Goal: Information Seeking & Learning: Learn about a topic

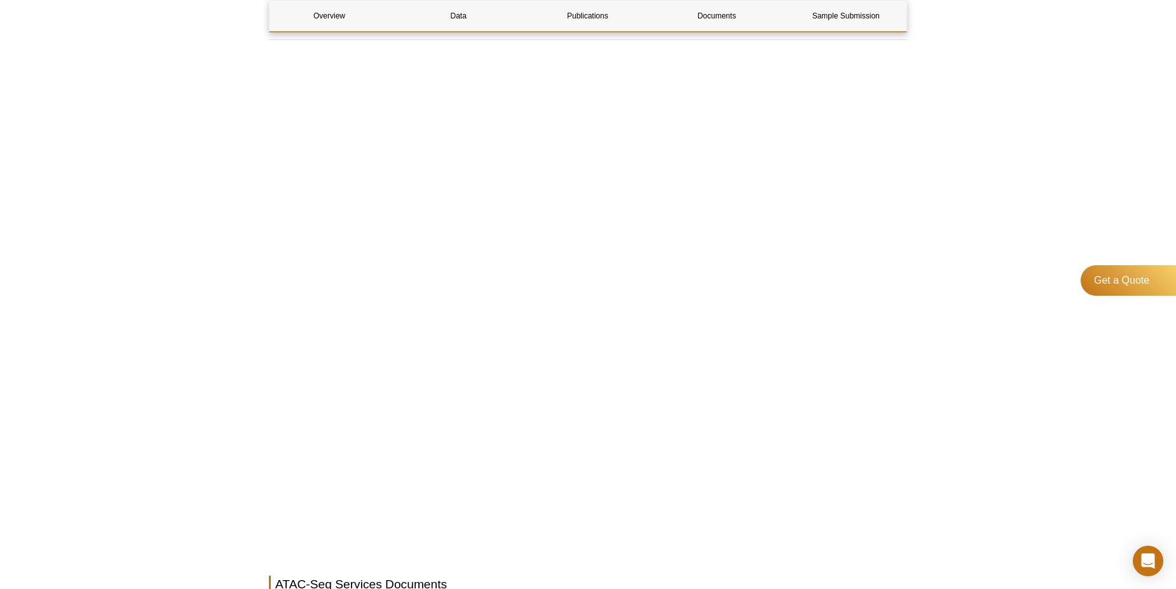
scroll to position [3478, 0]
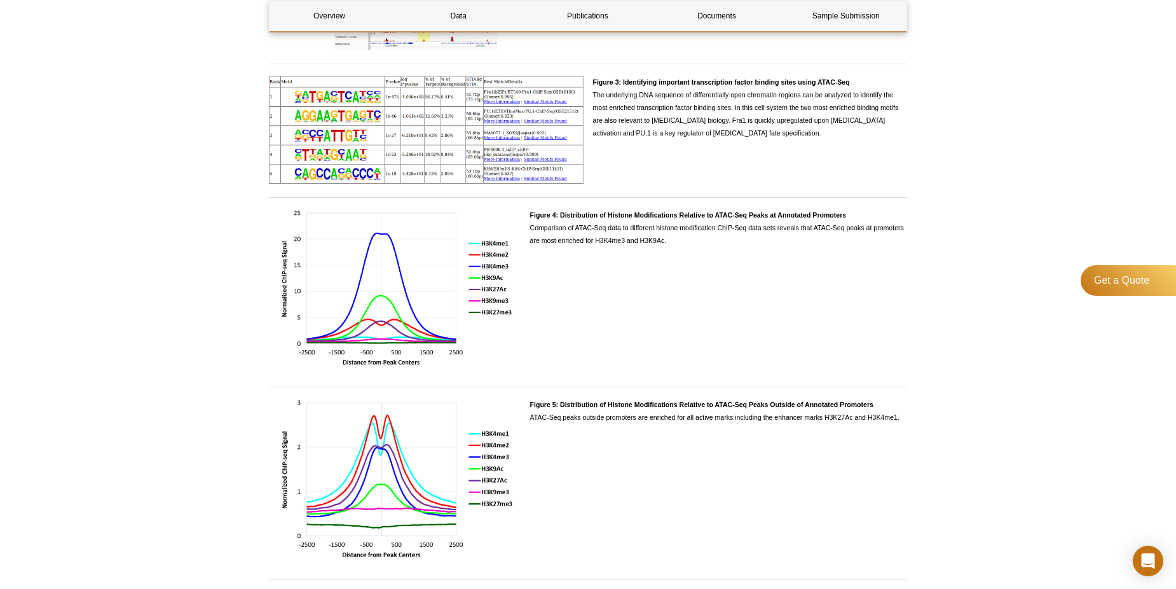
scroll to position [1333, 0]
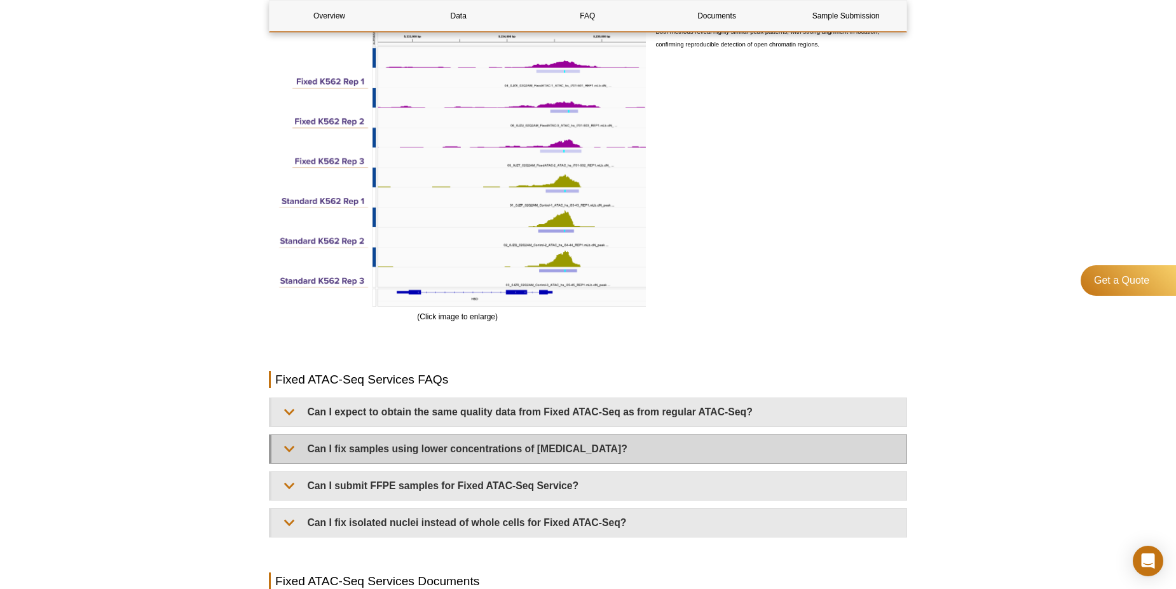
scroll to position [2143, 0]
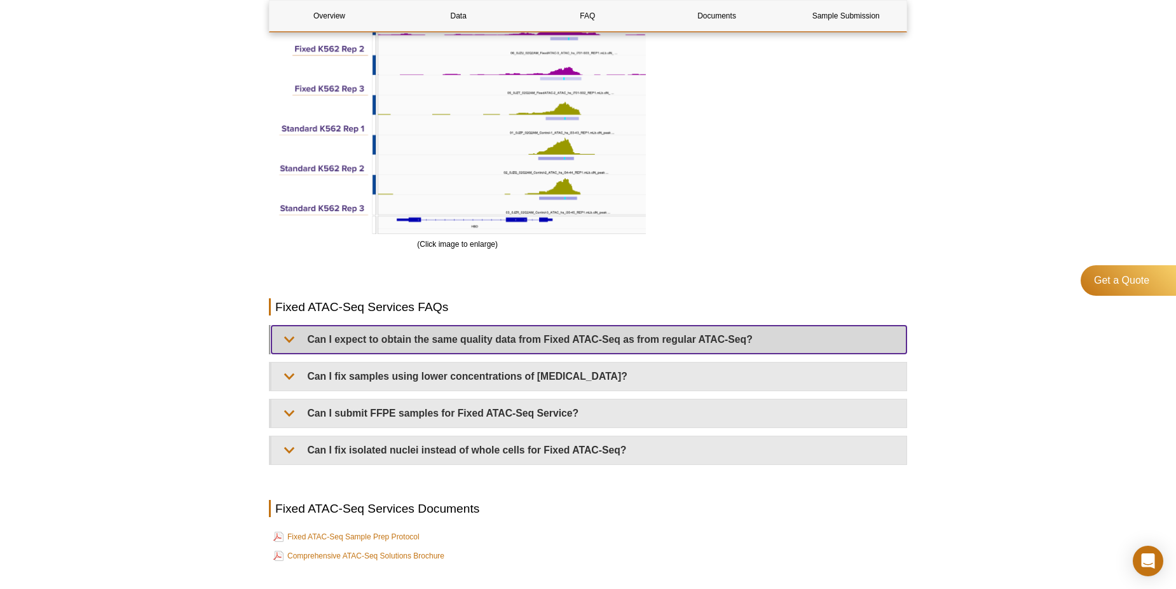
click at [423, 338] on summary "Can I expect to obtain the same quality data from Fixed ATAC-Seq as from regula…" at bounding box center [589, 340] width 635 height 28
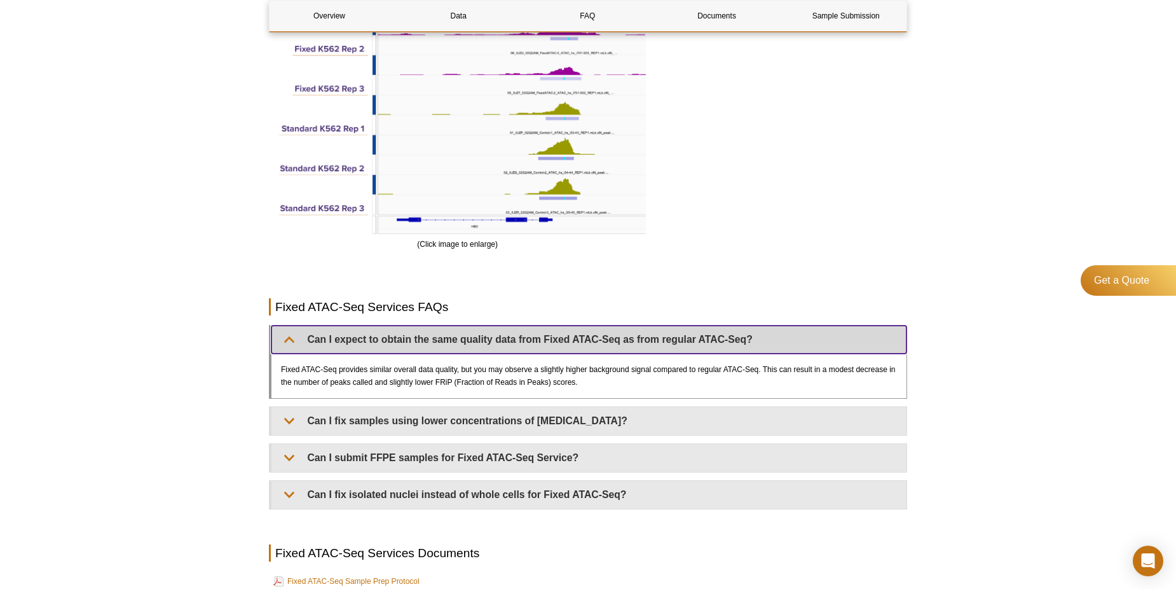
scroll to position [2207, 0]
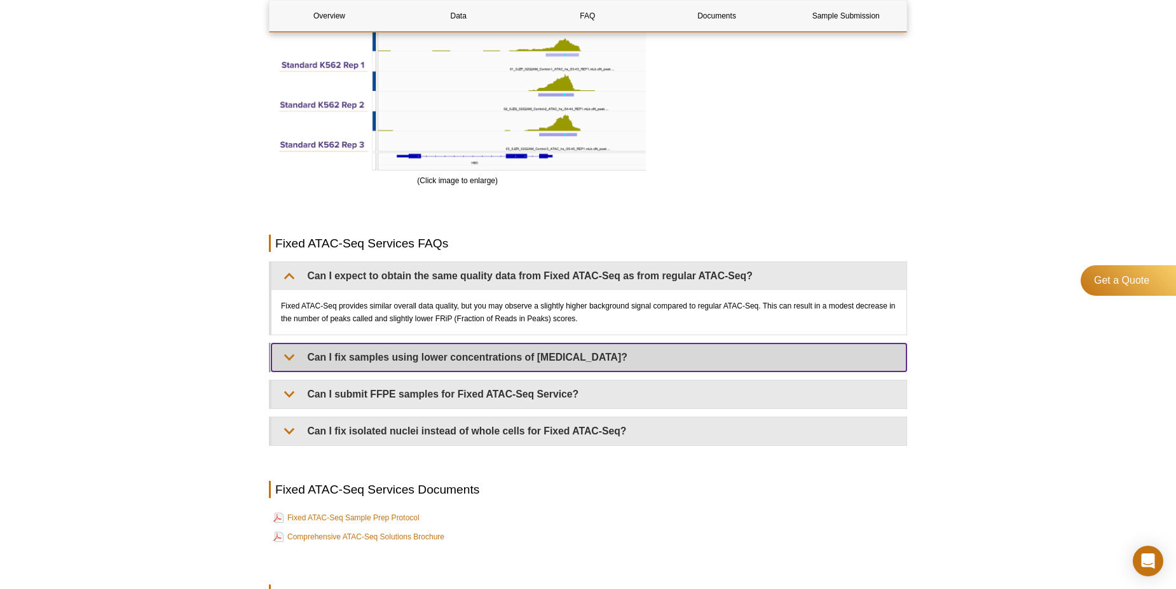
click at [427, 359] on summary "Can I fix samples using lower concentrations of [MEDICAL_DATA]?" at bounding box center [589, 357] width 635 height 28
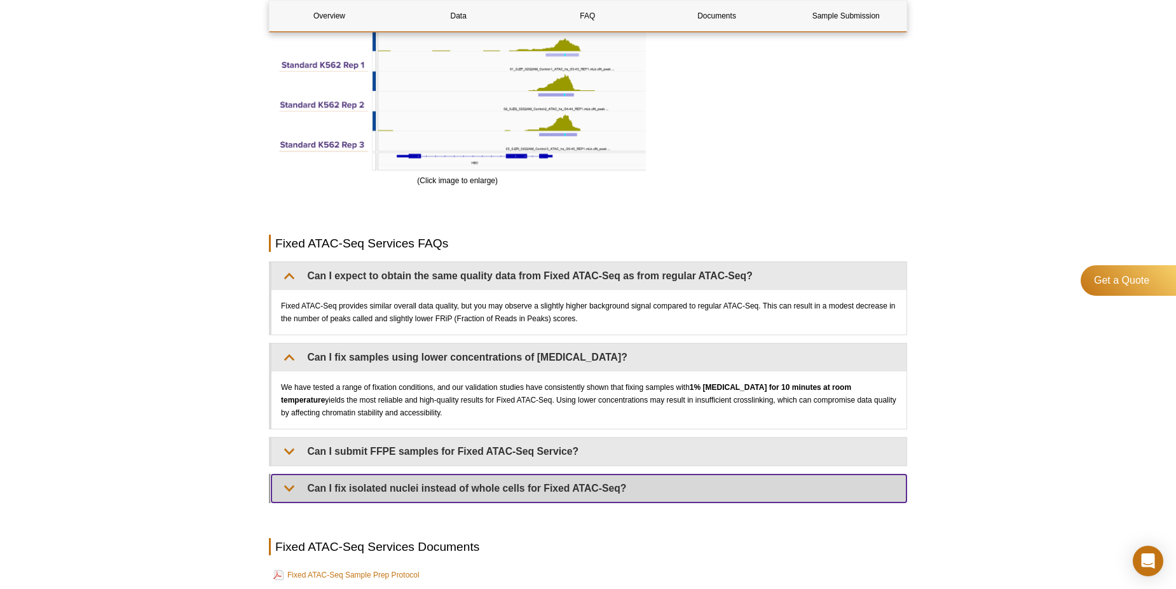
click at [453, 493] on summary "Can I fix isolated nuclei instead of whole cells for Fixed ATAC-Seq?" at bounding box center [589, 488] width 635 height 28
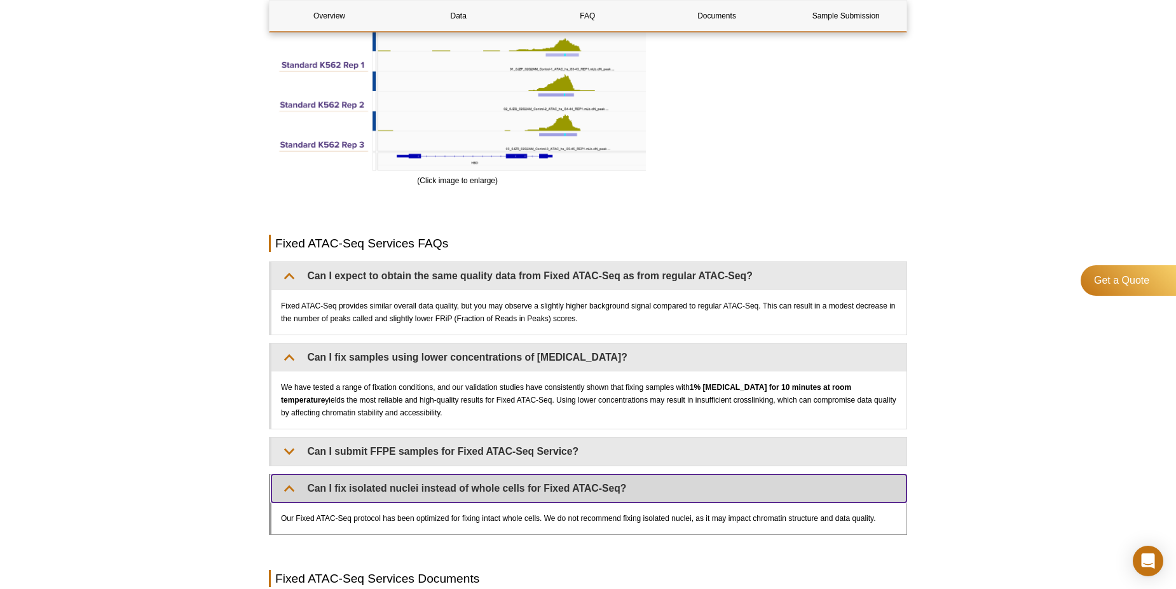
scroll to position [2397, 0]
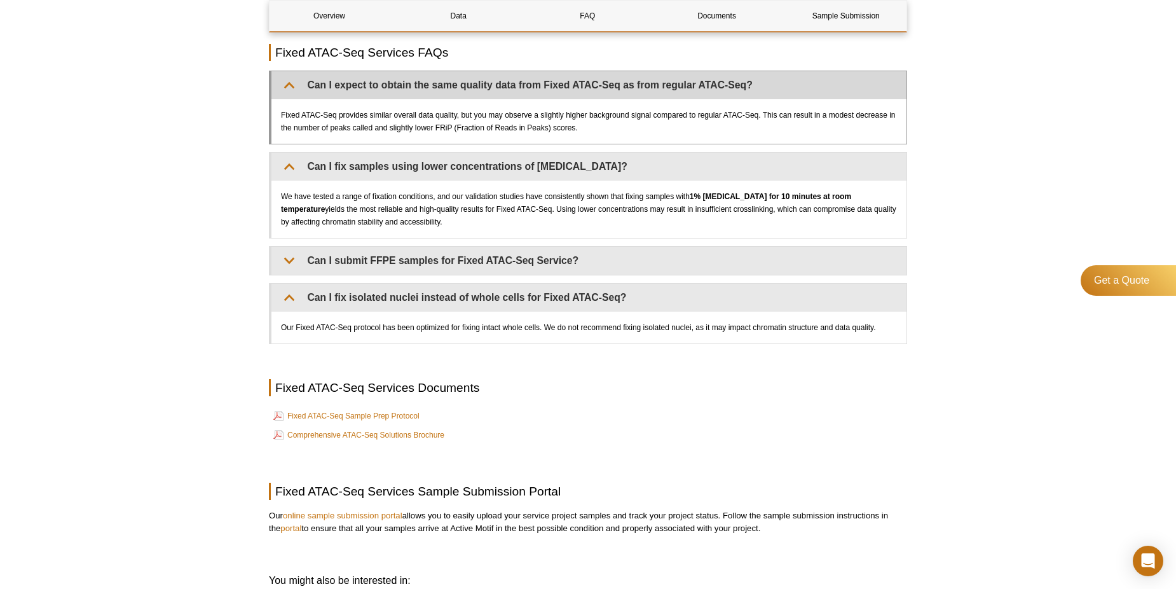
scroll to position [2270, 0]
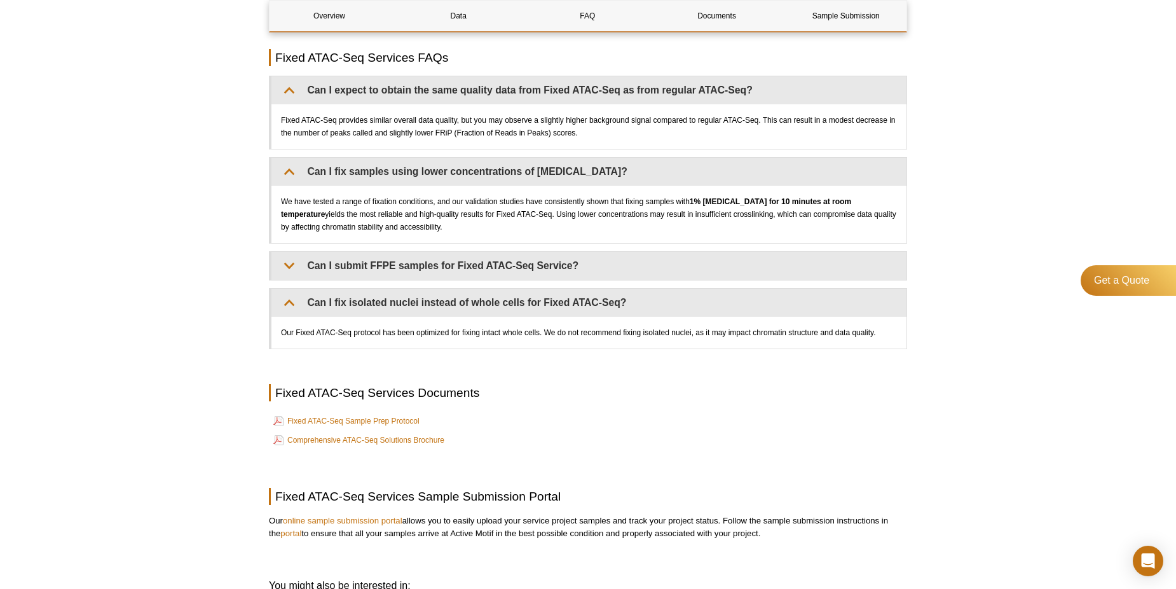
scroll to position [2397, 0]
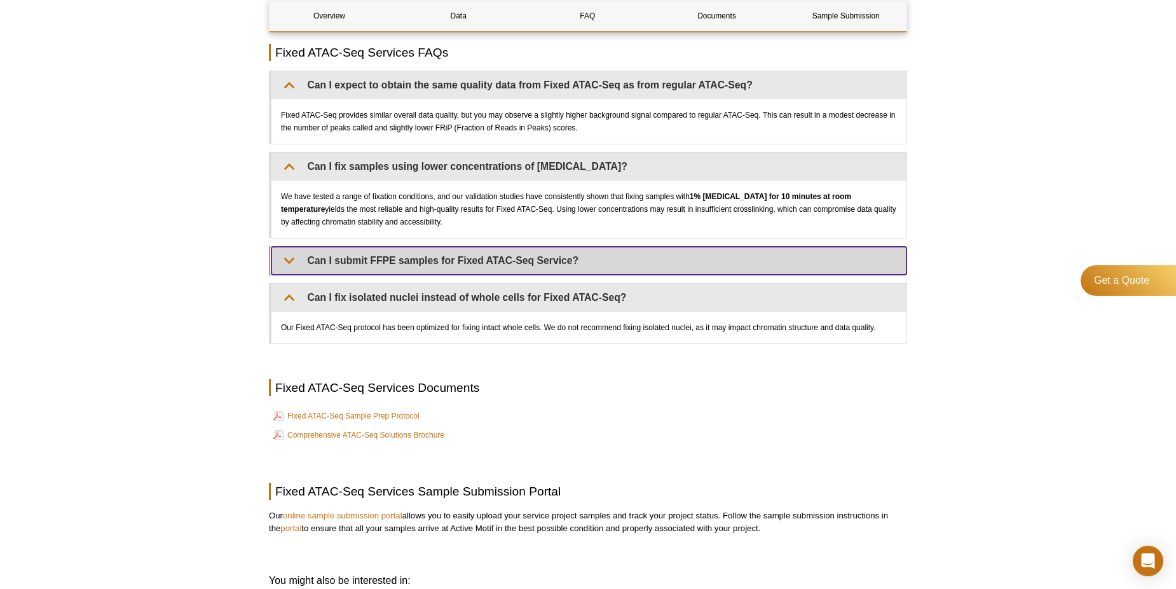
click at [285, 261] on summary "Can I submit FFPE samples for Fixed ATAC-Seq Service?" at bounding box center [589, 261] width 635 height 28
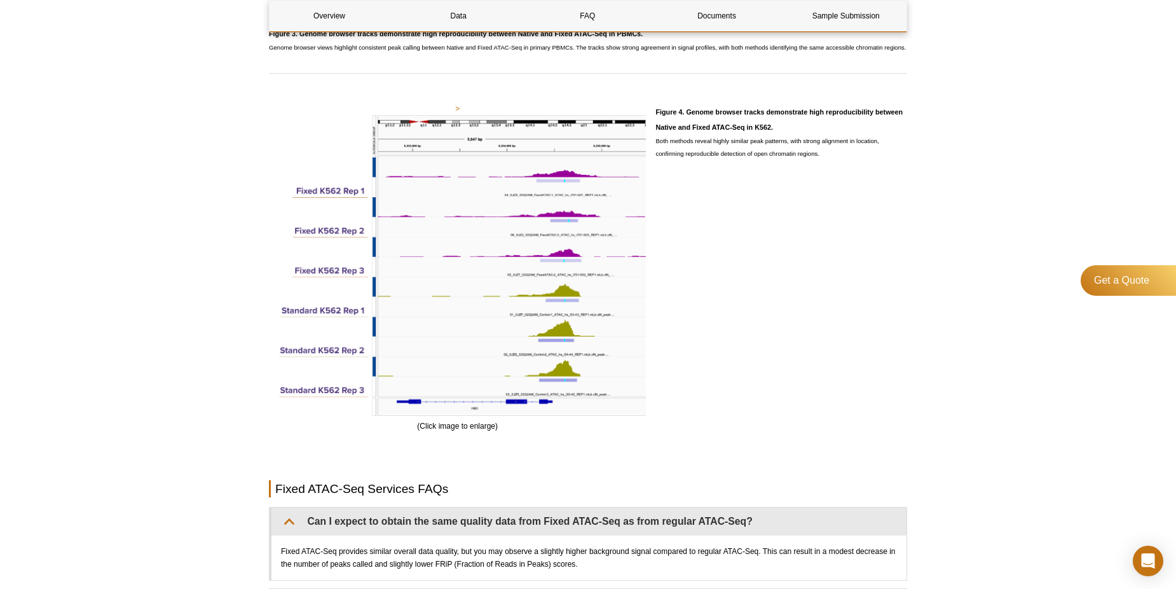
scroll to position [1952, 0]
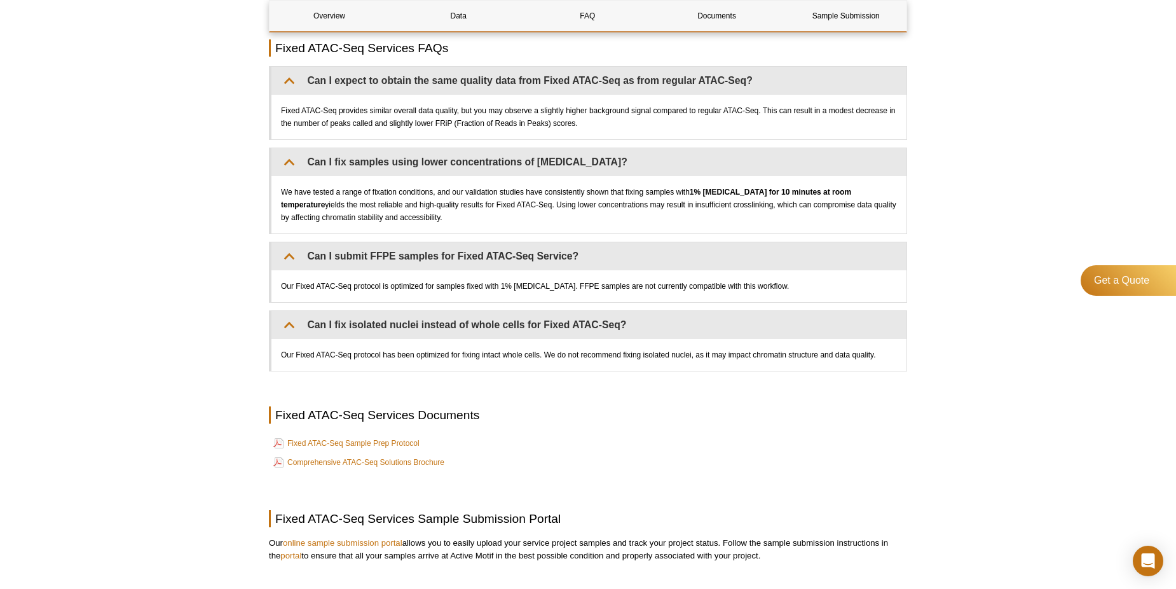
scroll to position [2399, 0]
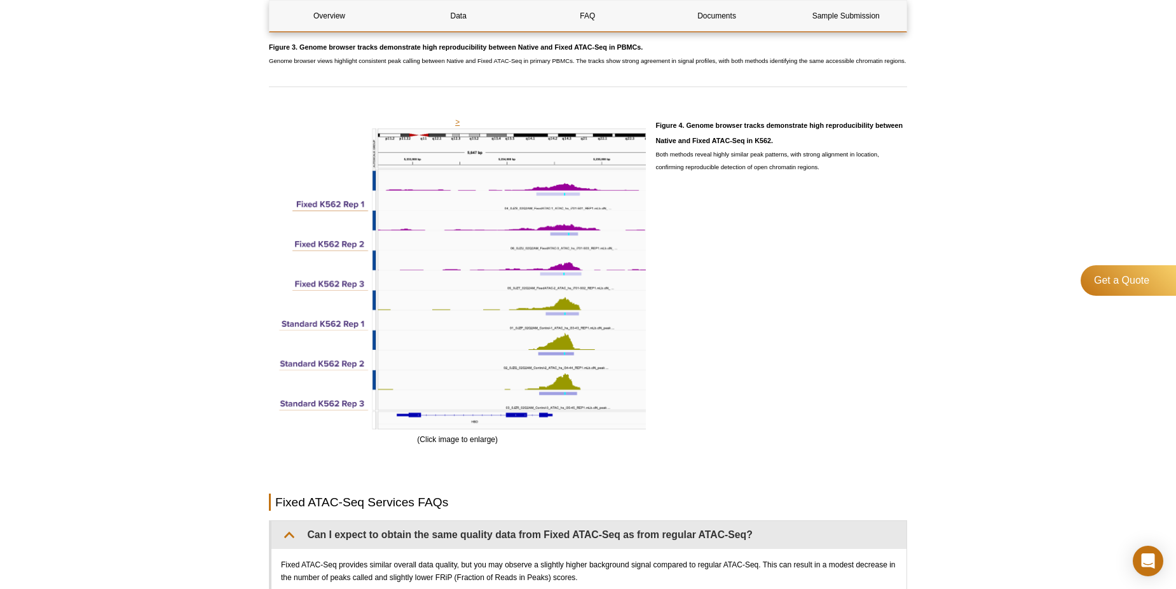
scroll to position [2081, 0]
